Goal: Task Accomplishment & Management: Use online tool/utility

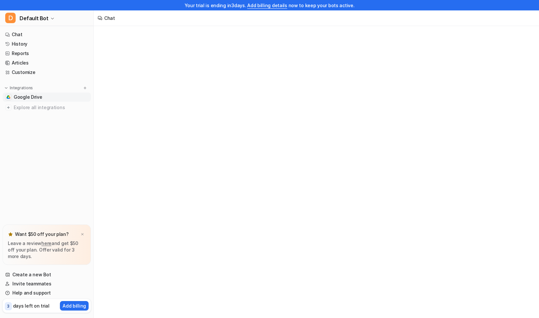
click at [44, 100] on link "Google Drive" at bounding box center [47, 96] width 88 height 9
type textarea "**********"
click at [80, 235] on img at bounding box center [82, 234] width 4 height 4
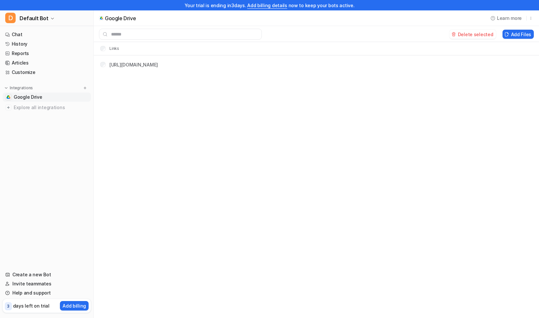
click at [45, 97] on link "Google Drive" at bounding box center [47, 96] width 88 height 9
click at [20, 34] on link "Chat" at bounding box center [47, 34] width 88 height 9
click at [23, 43] on link "History" at bounding box center [47, 43] width 88 height 9
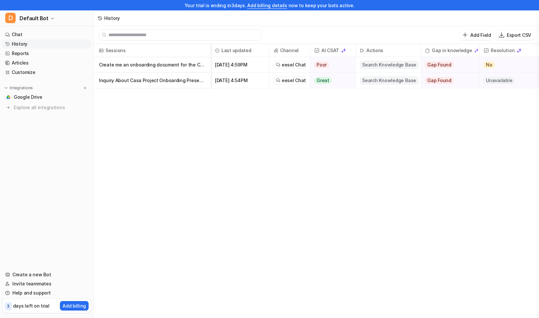
click at [164, 80] on p "Inquiry About Casa Project Onboarding Presentation" at bounding box center [152, 81] width 106 height 16
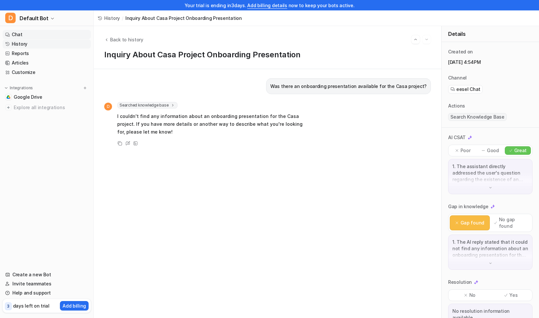
click at [27, 33] on link "Chat" at bounding box center [47, 34] width 88 height 9
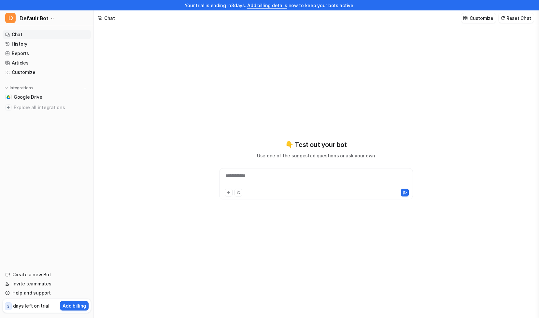
click at [150, 19] on div "Chat Customize Reset Chat" at bounding box center [316, 18] width 445 height 16
click at [263, 180] on div "**********" at bounding box center [316, 179] width 190 height 15
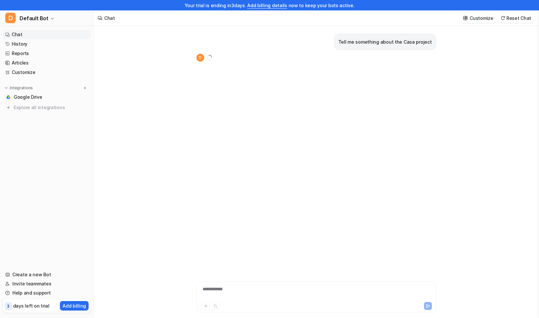
scroll to position [10, 0]
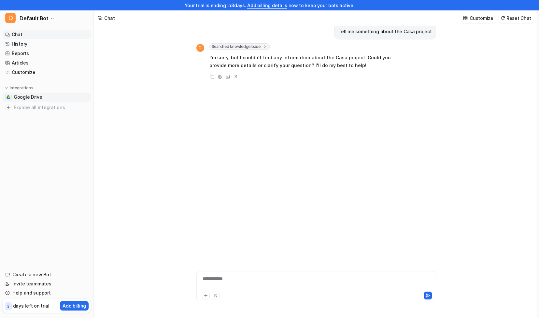
click at [38, 97] on span "Google Drive" at bounding box center [28, 97] width 29 height 7
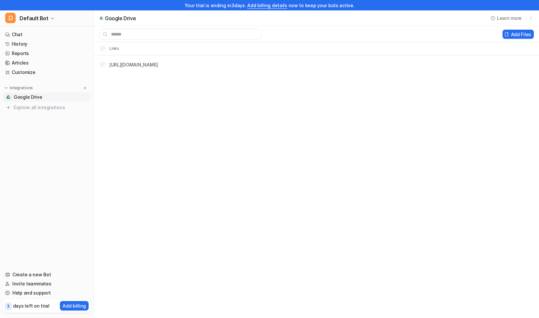
click at [75, 96] on link "Google Drive" at bounding box center [47, 96] width 88 height 9
click at [156, 62] on link "[URL][DOMAIN_NAME]" at bounding box center [133, 65] width 48 height 6
click at [85, 87] on img at bounding box center [85, 88] width 5 height 5
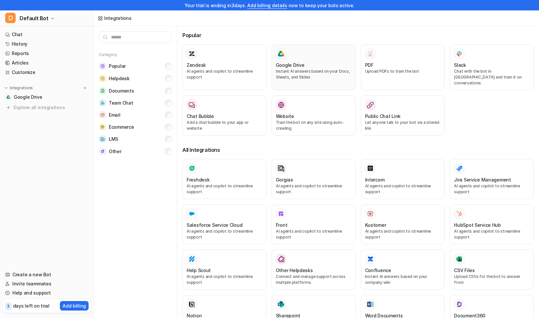
click at [320, 54] on div at bounding box center [313, 53] width 75 height 10
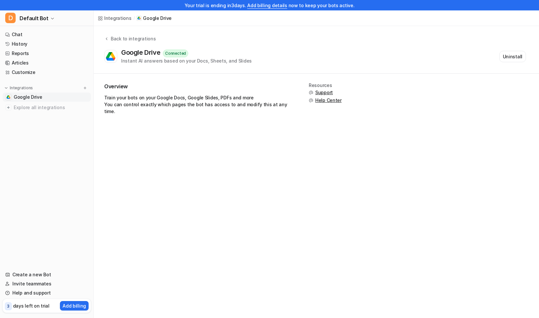
click at [324, 99] on span "Help Center" at bounding box center [328, 100] width 26 height 7
click at [55, 97] on link "Google Drive" at bounding box center [47, 96] width 88 height 9
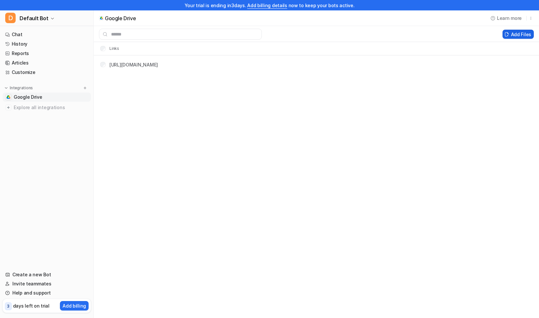
click at [516, 34] on button "Add Files" at bounding box center [517, 34] width 31 height 9
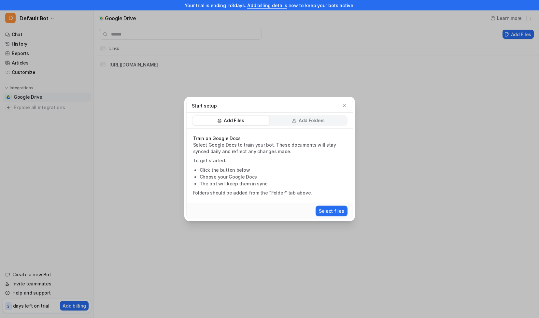
click at [319, 121] on p "Add Folders" at bounding box center [311, 120] width 26 height 7
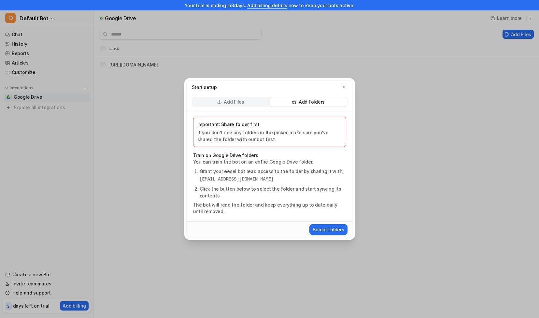
click at [242, 132] on p "If you don't see any folders in the picker, make sure you've shared the folder …" at bounding box center [269, 136] width 144 height 14
click at [208, 127] on p "Important: Share folder first" at bounding box center [269, 124] width 144 height 7
click at [224, 193] on li "Click the button below to select the folder and start syncing its contents." at bounding box center [272, 192] width 146 height 14
click at [320, 224] on div "Select folders" at bounding box center [269, 229] width 161 height 12
click at [323, 229] on button "Select folders" at bounding box center [328, 229] width 38 height 11
